Goal: Task Accomplishment & Management: Use online tool/utility

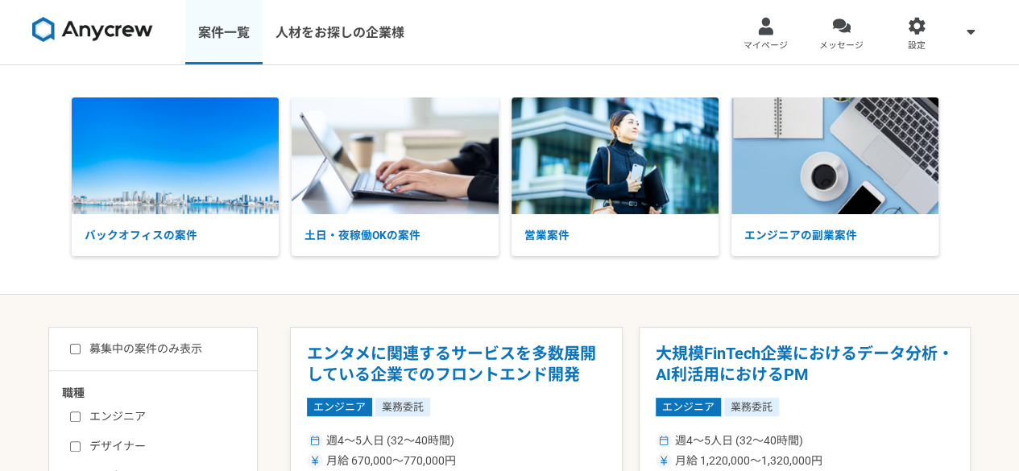
click at [204, 34] on link "案件一覧" at bounding box center [223, 32] width 77 height 64
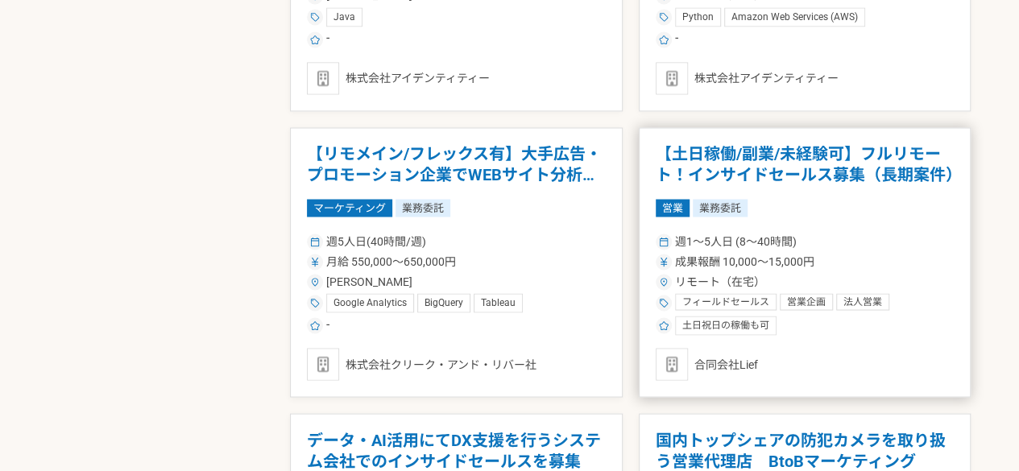
scroll to position [1611, 0]
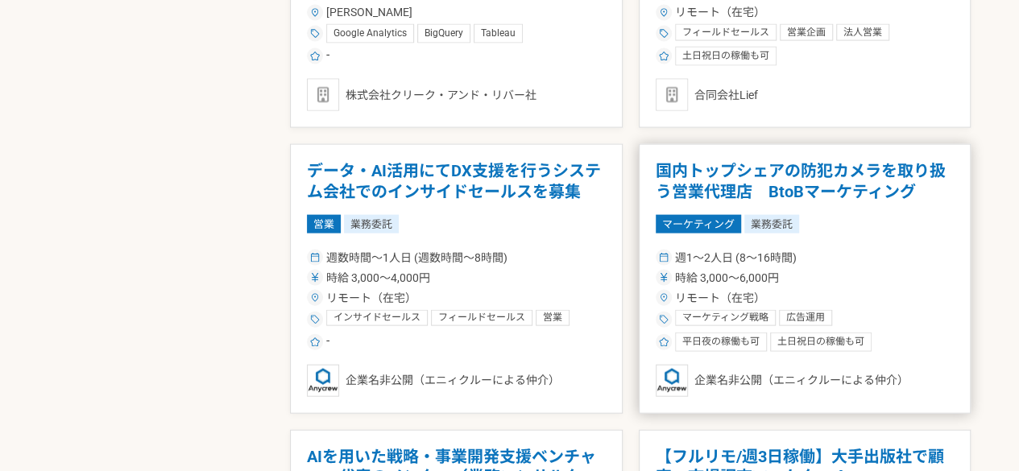
click at [757, 312] on span "マーケティング戦略" at bounding box center [725, 318] width 86 height 13
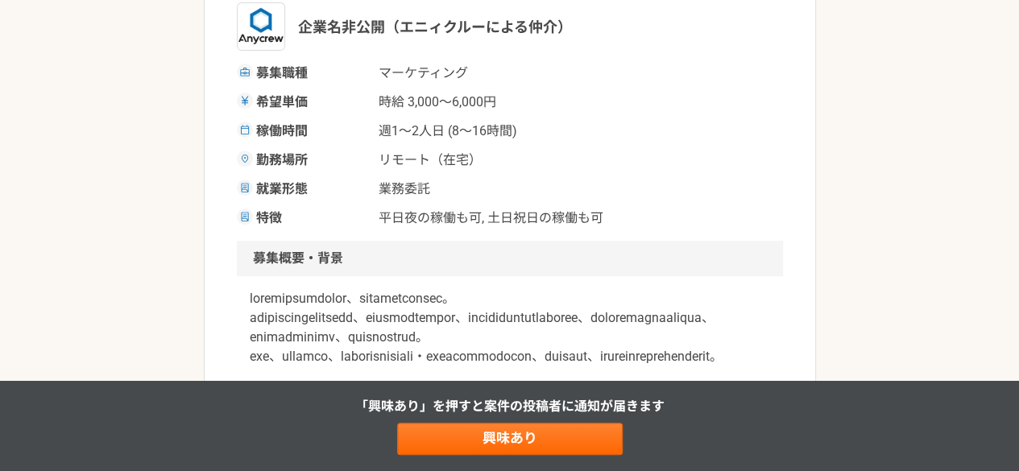
scroll to position [536, 0]
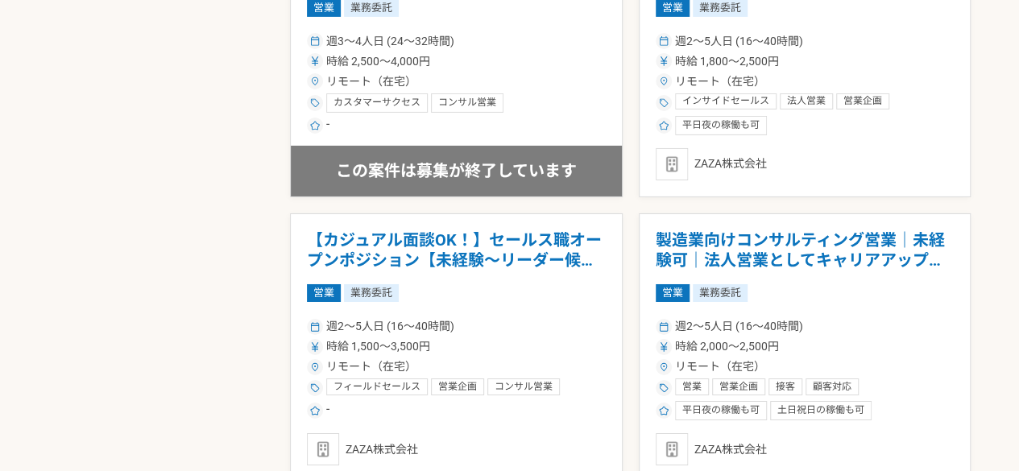
scroll to position [2952, 0]
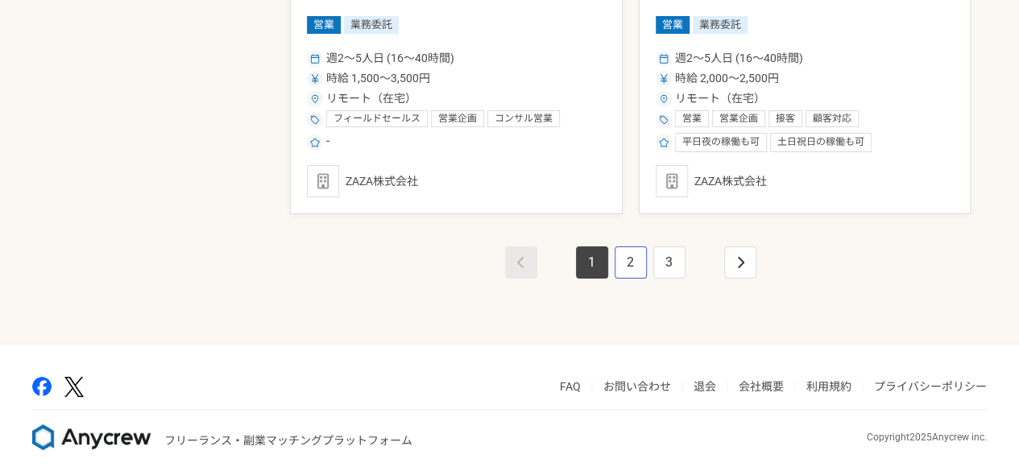
click at [627, 269] on link "2" at bounding box center [630, 262] width 32 height 32
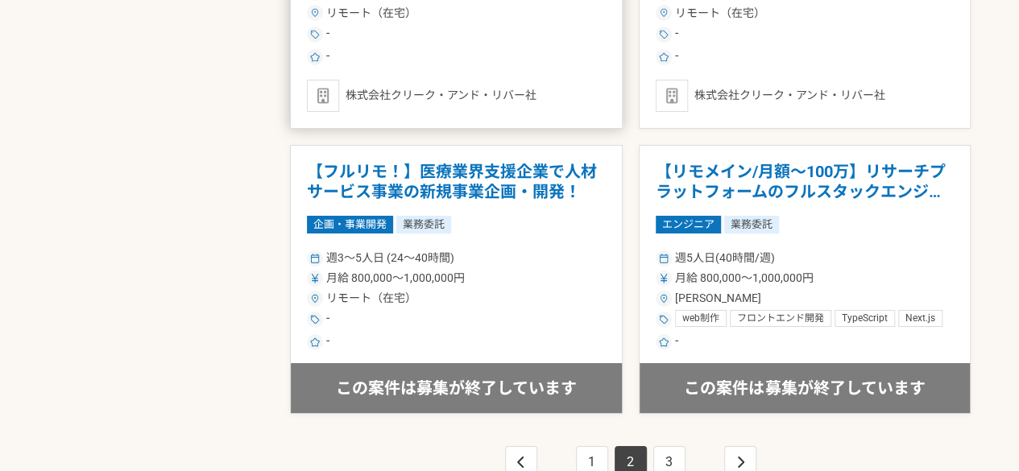
scroll to position [2765, 0]
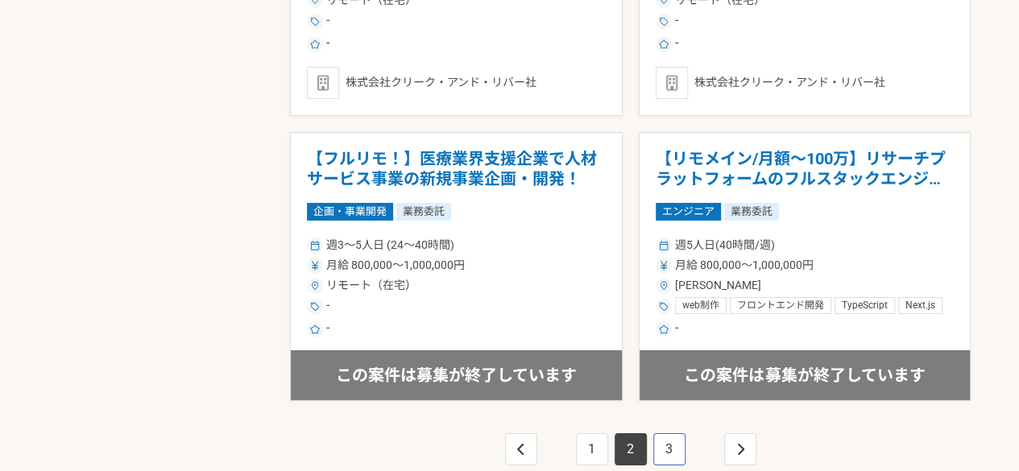
click at [668, 450] on link "3" at bounding box center [669, 449] width 32 height 32
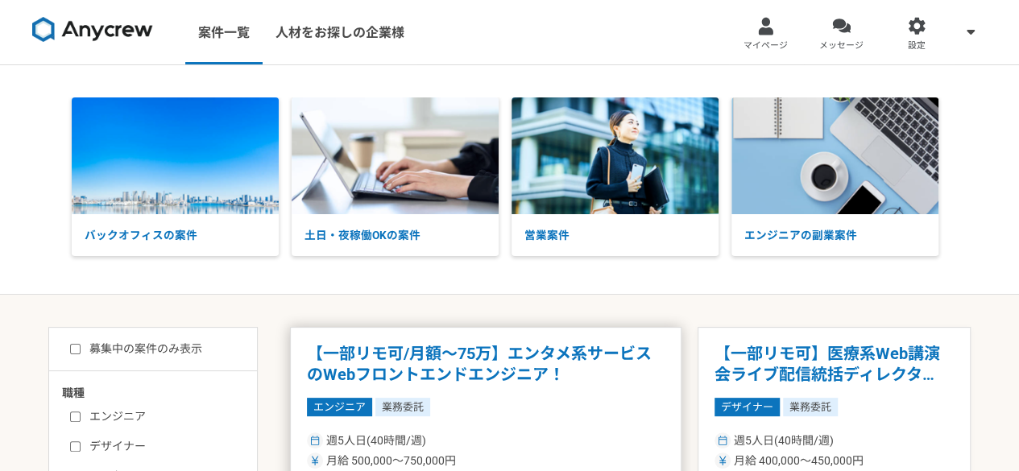
scroll to position [158, 0]
